Goal: Task Accomplishment & Management: Manage account settings

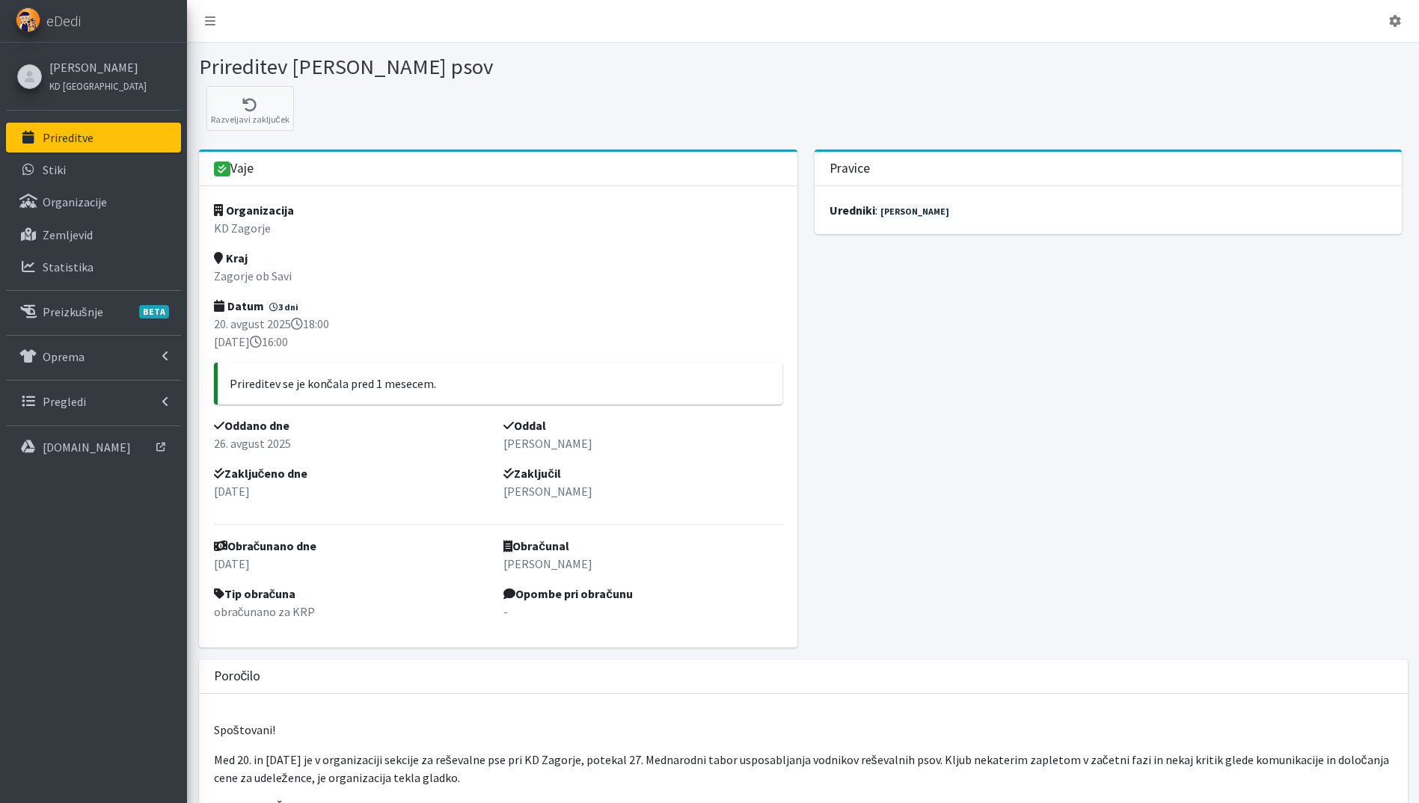
click at [89, 137] on p "Prireditve" at bounding box center [68, 137] width 51 height 15
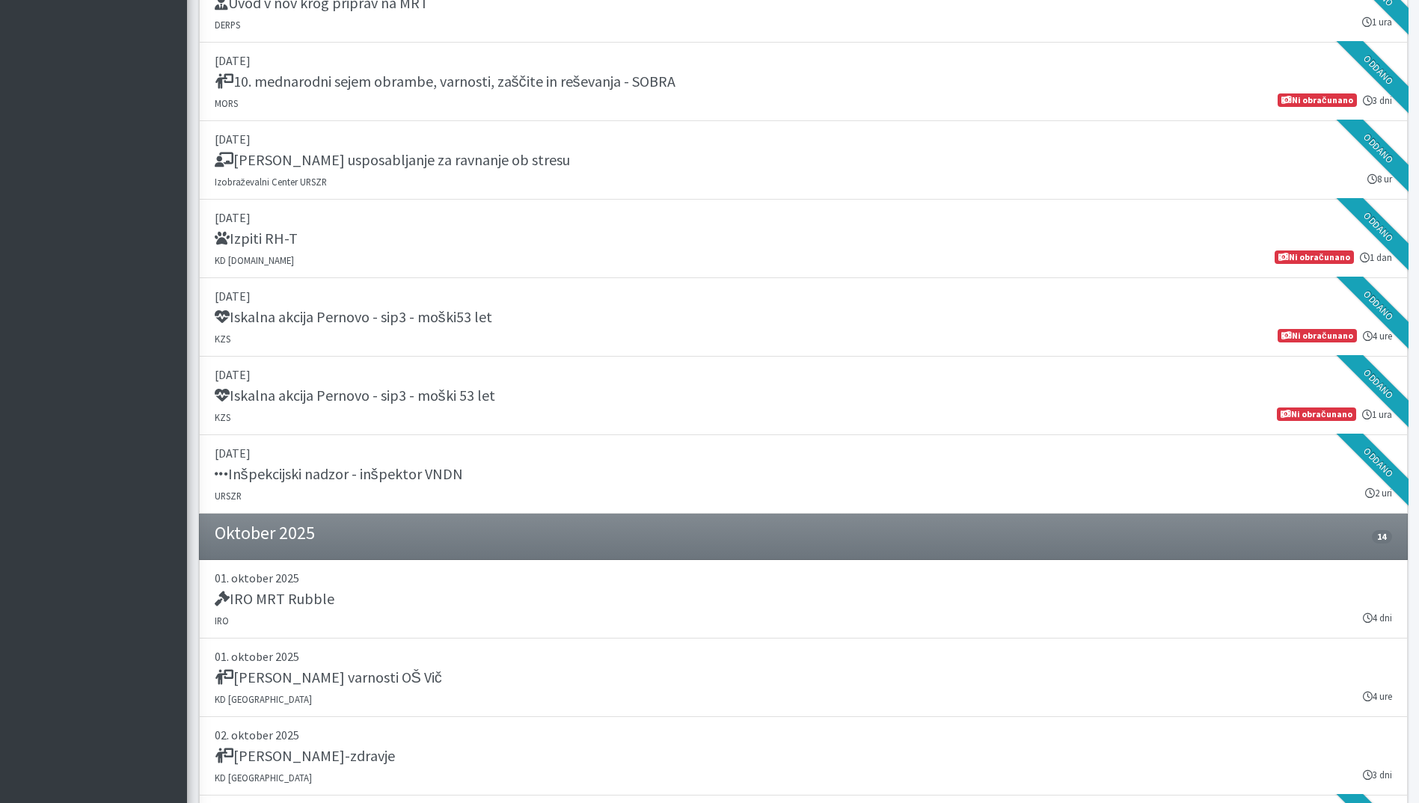
scroll to position [2693, 0]
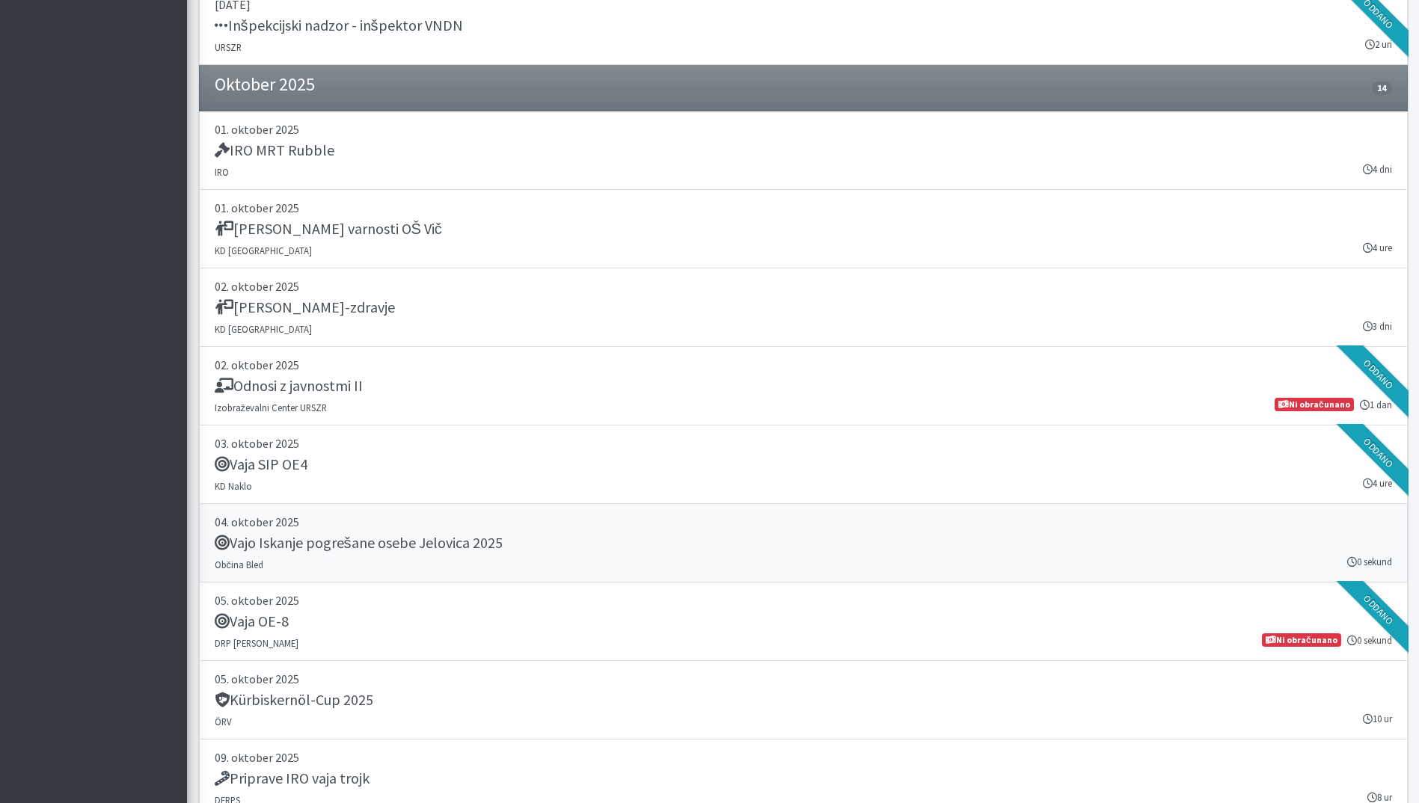
click at [604, 566] on link "04. oktober 2025 Vajo Iskanje pogrešane osebe Jelovica 2025 Občina Bled 0 sekund" at bounding box center [803, 543] width 1209 height 79
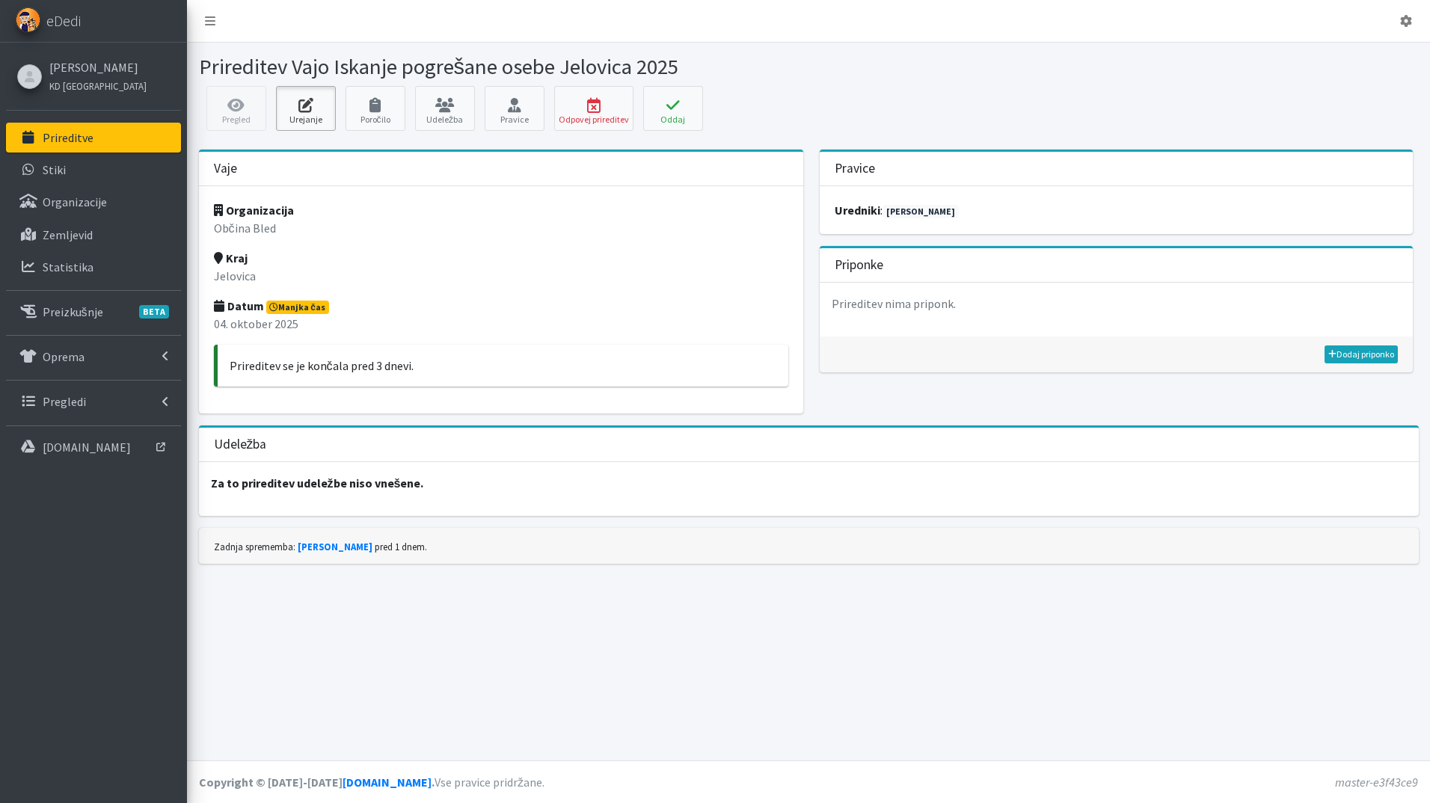
click at [290, 105] on icon at bounding box center [306, 105] width 51 height 15
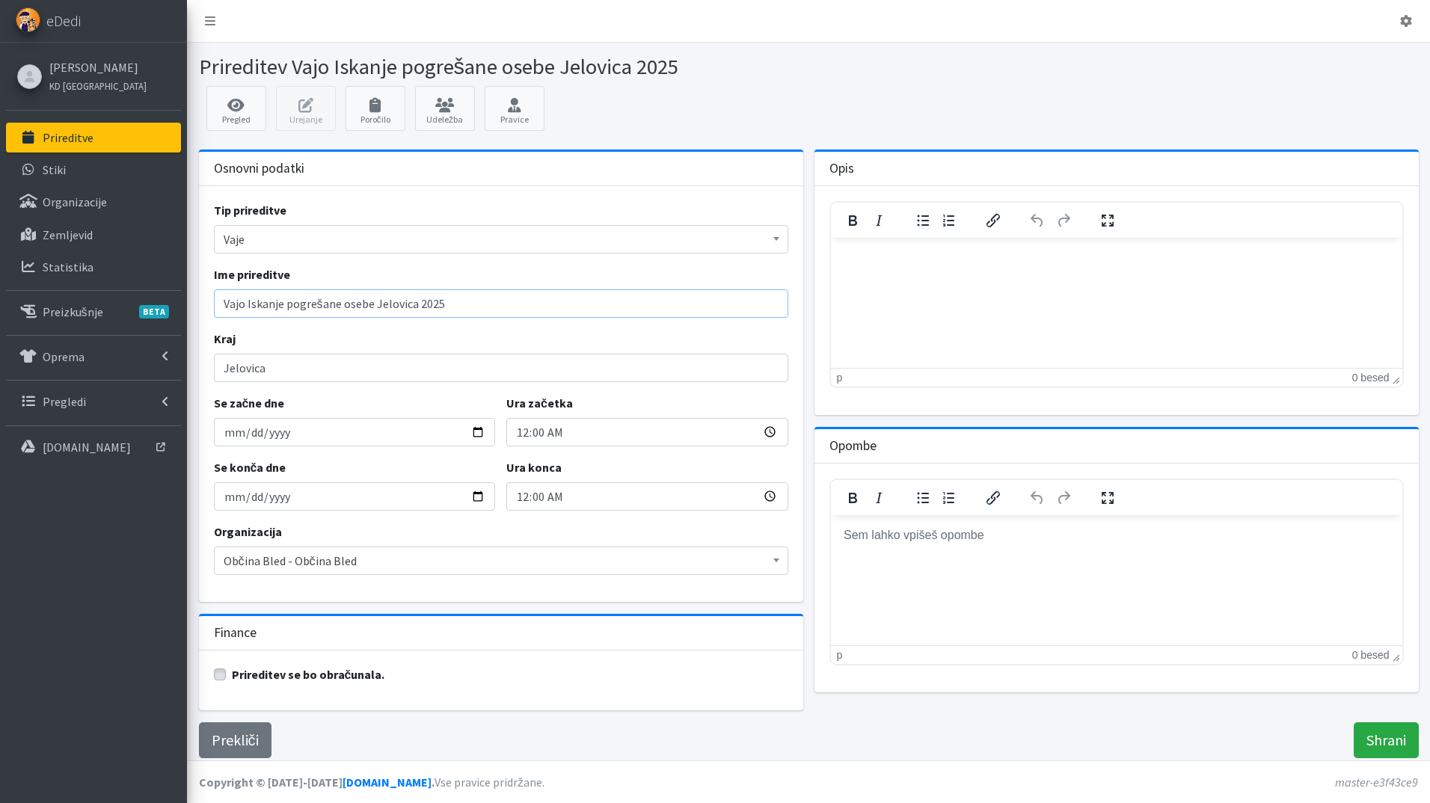
click at [242, 302] on input "Vajo Iskanje pogrešane osebe Jelovica 2025" at bounding box center [501, 304] width 575 height 28
type input "Vaja Iskanje pogrešane osebe Jelovica 2025"
click at [1398, 732] on input "Shrani" at bounding box center [1386, 741] width 65 height 36
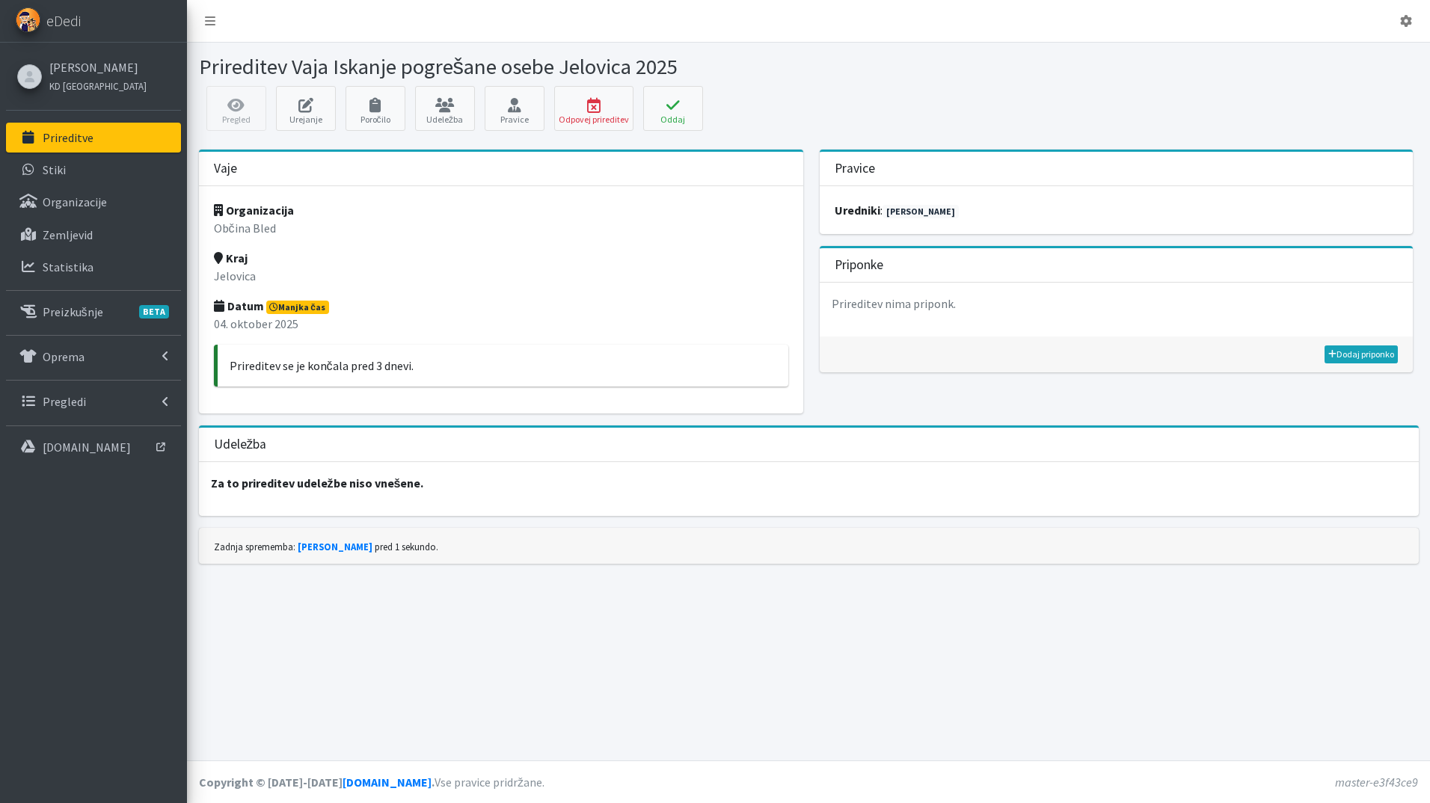
click at [93, 133] on link "Prireditve" at bounding box center [93, 138] width 175 height 30
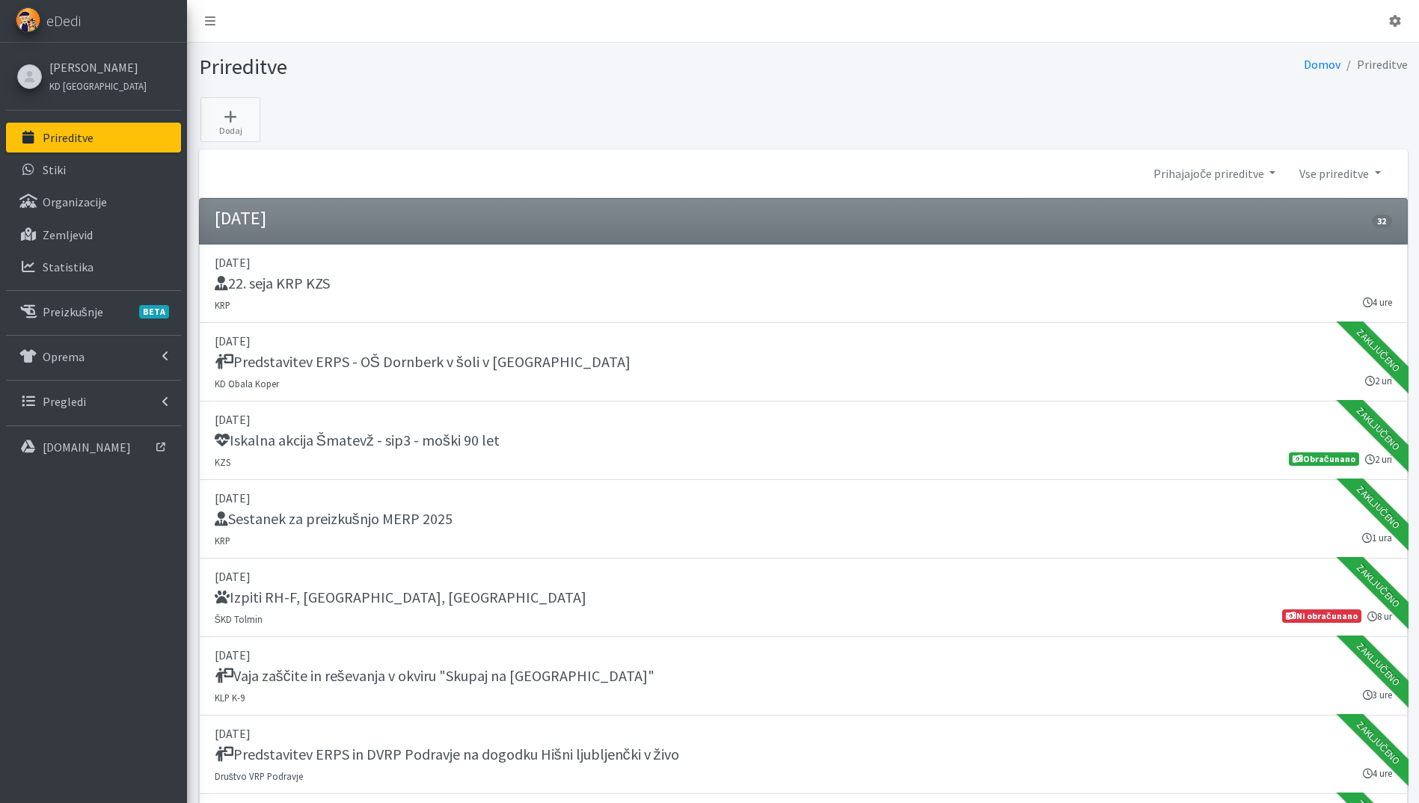
click at [61, 133] on p "Prireditve" at bounding box center [68, 137] width 51 height 15
